Goal: Transaction & Acquisition: Purchase product/service

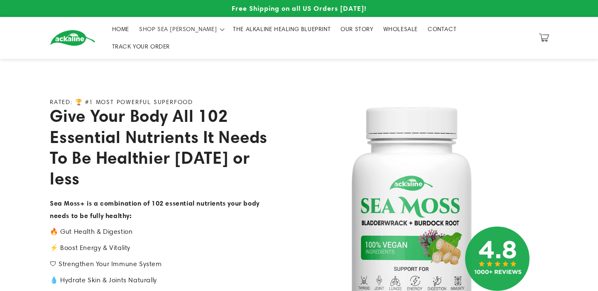
click at [236, 32] on span "THE ALKALINE HEALING BLUEPRINT" at bounding box center [282, 28] width 98 height 7
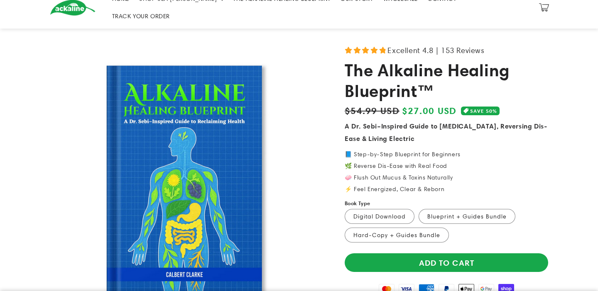
scroll to position [87, 0]
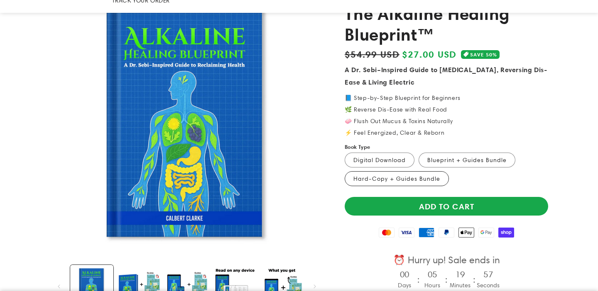
click at [416, 171] on label "Hard-Copy + Guides Bundle Variant sold out or unavailable" at bounding box center [397, 178] width 104 height 15
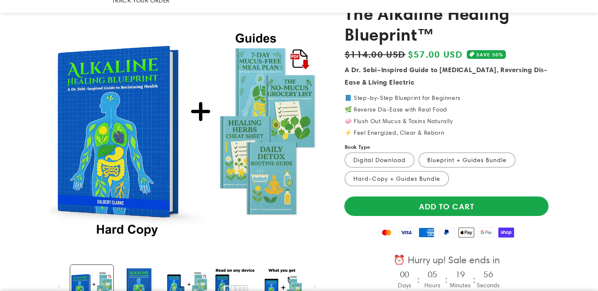
click at [463, 197] on button "Add to cart" at bounding box center [446, 206] width 203 height 19
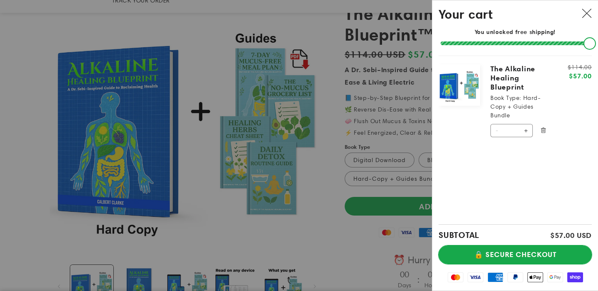
click at [525, 255] on button "🔒 SECURE CHECKOUT" at bounding box center [514, 255] width 153 height 19
